Goal: Task Accomplishment & Management: Manage account settings

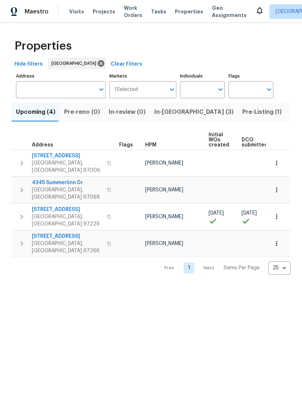
click at [242, 109] on span "Pre-Listing (1)" at bounding box center [261, 112] width 39 height 10
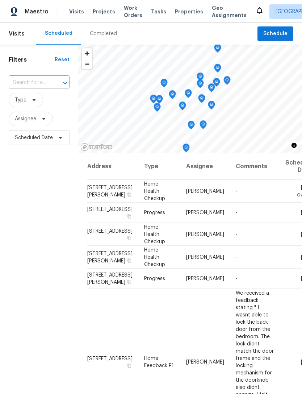
click at [197, 268] on td "[PERSON_NAME]" at bounding box center [205, 257] width 50 height 23
